Goal: Information Seeking & Learning: Learn about a topic

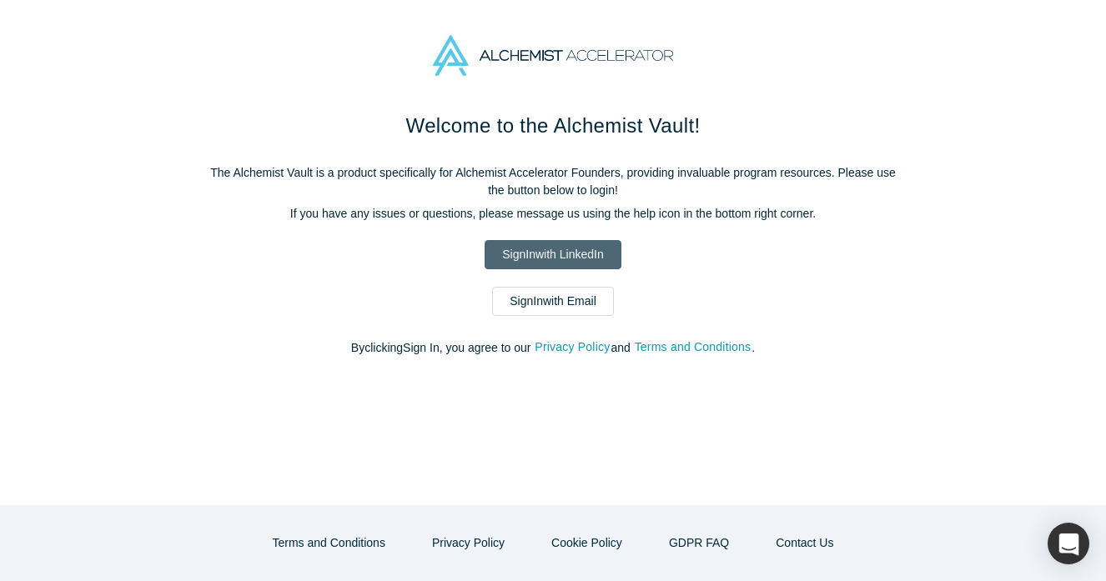
click at [581, 254] on link "Sign In with LinkedIn" at bounding box center [552, 254] width 136 height 29
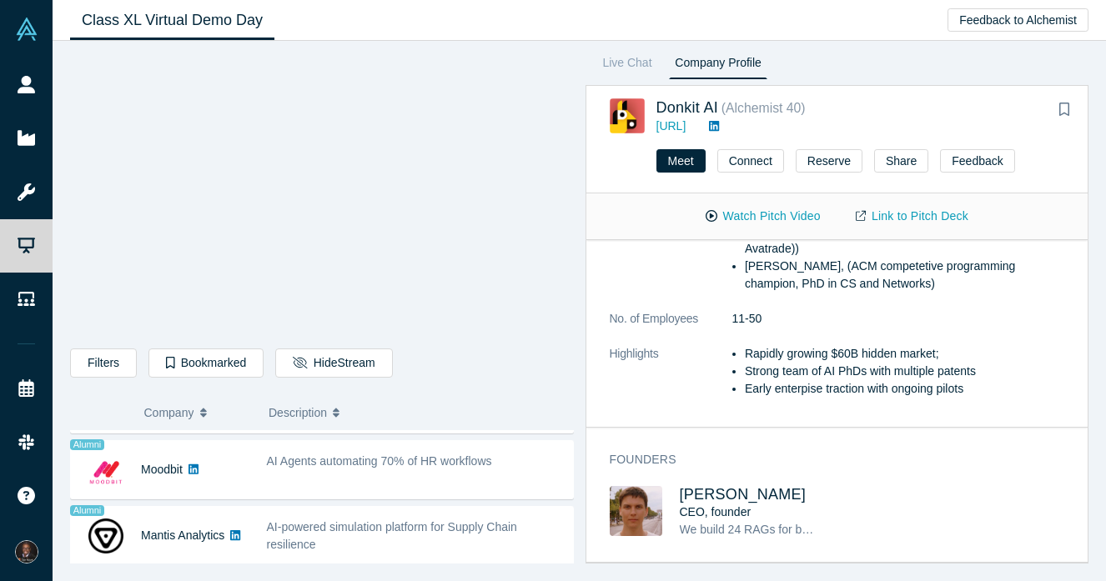
scroll to position [325, 0]
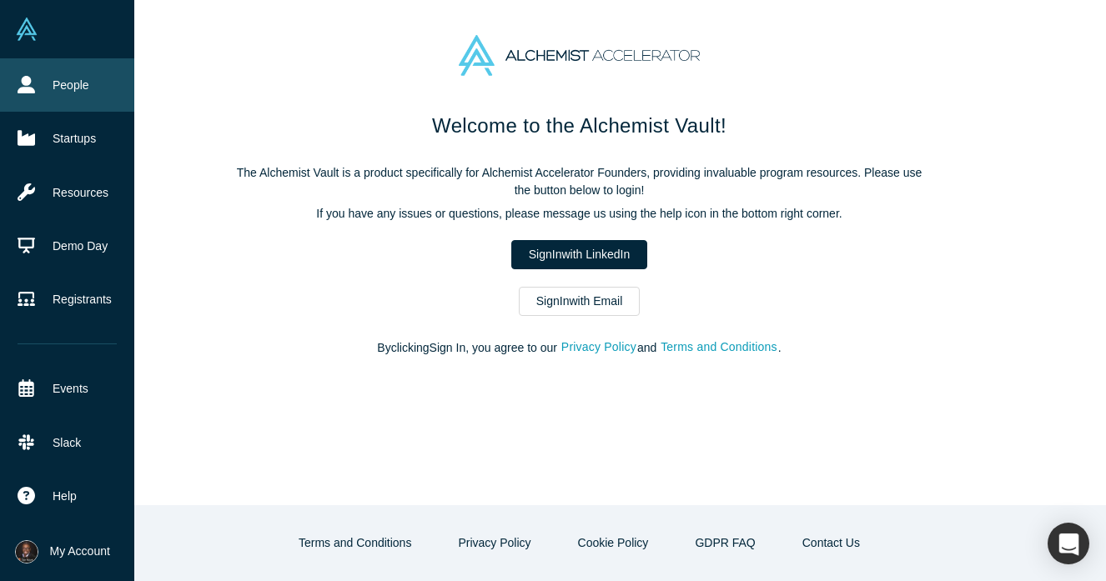
click at [36, 101] on link "People" at bounding box center [67, 84] width 134 height 53
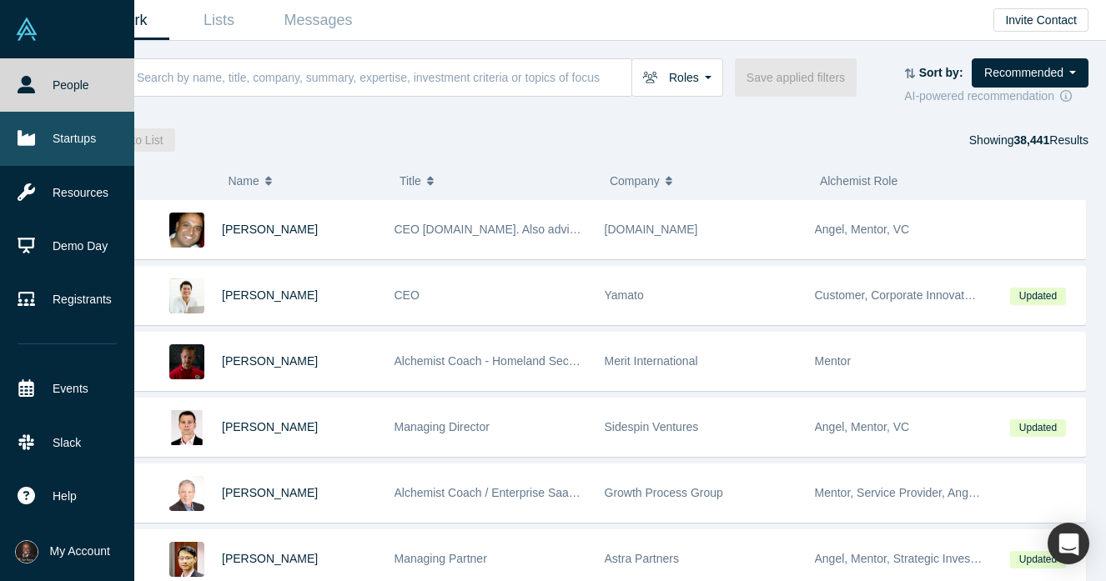
click at [38, 134] on link "Startups" at bounding box center [67, 138] width 134 height 53
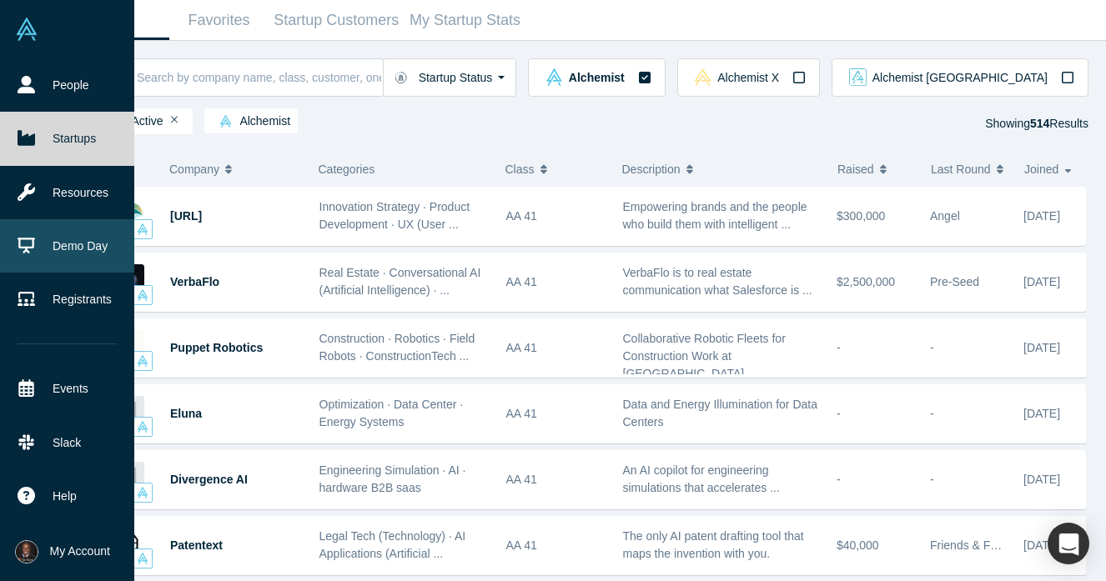
click at [97, 246] on link "Demo Day" at bounding box center [67, 245] width 134 height 53
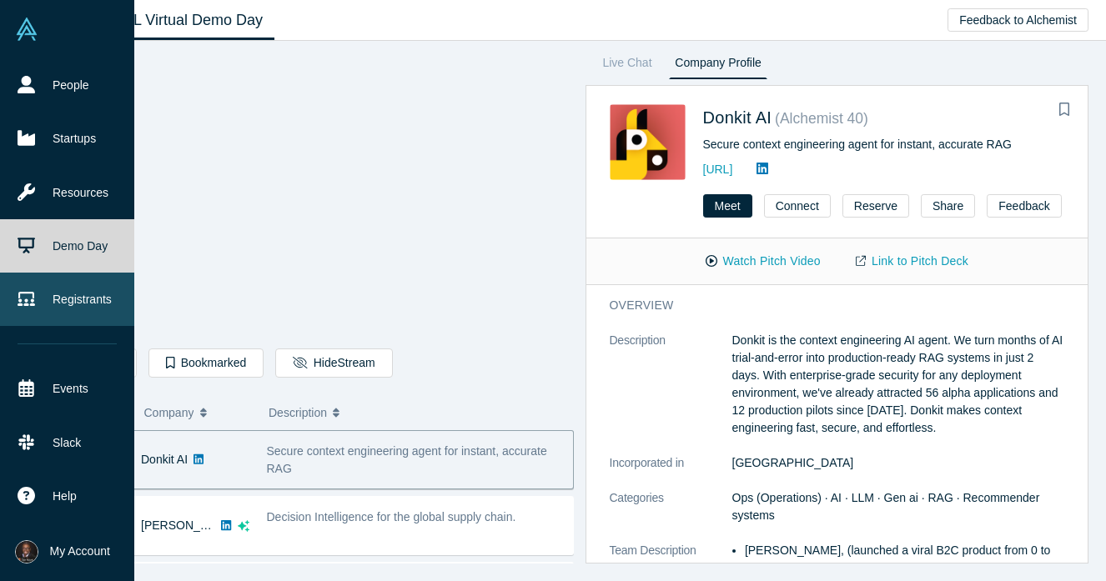
click at [65, 307] on link "Registrants" at bounding box center [67, 299] width 134 height 53
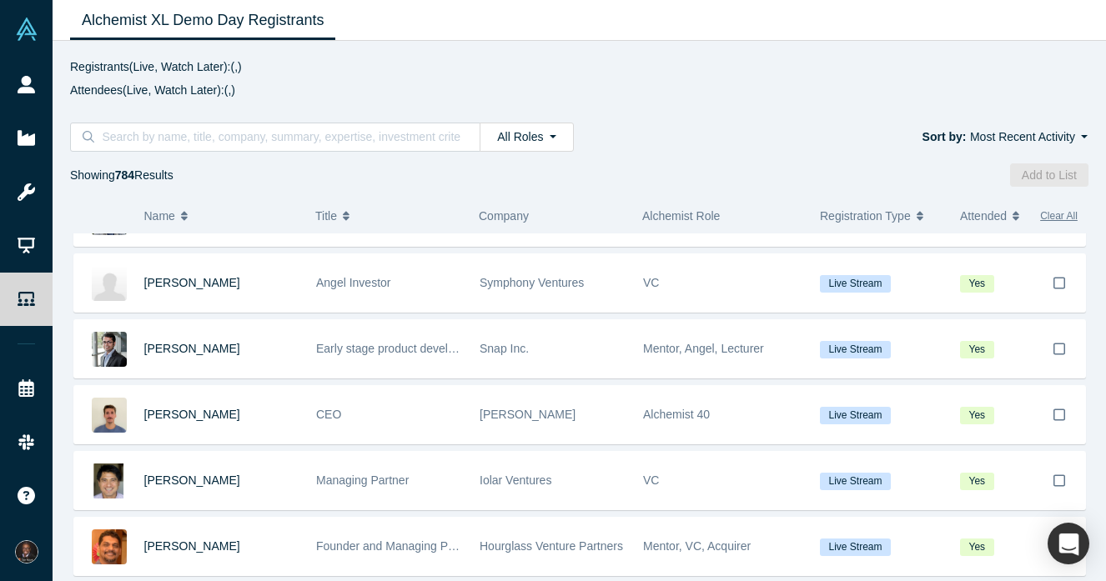
scroll to position [1457, 0]
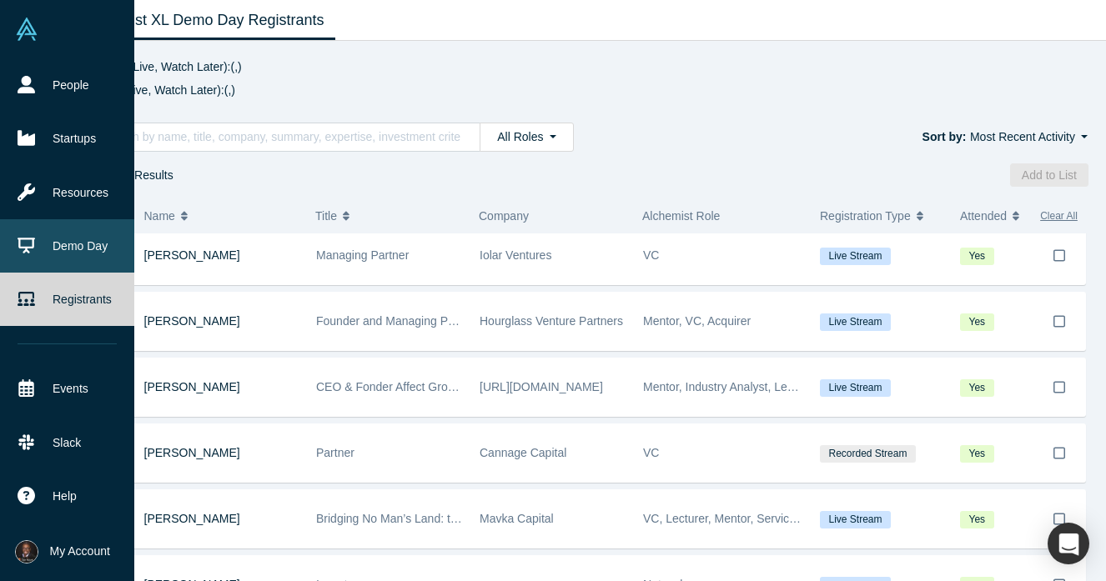
click at [32, 248] on icon at bounding box center [27, 246] width 18 height 18
